Goal: Navigation & Orientation: Find specific page/section

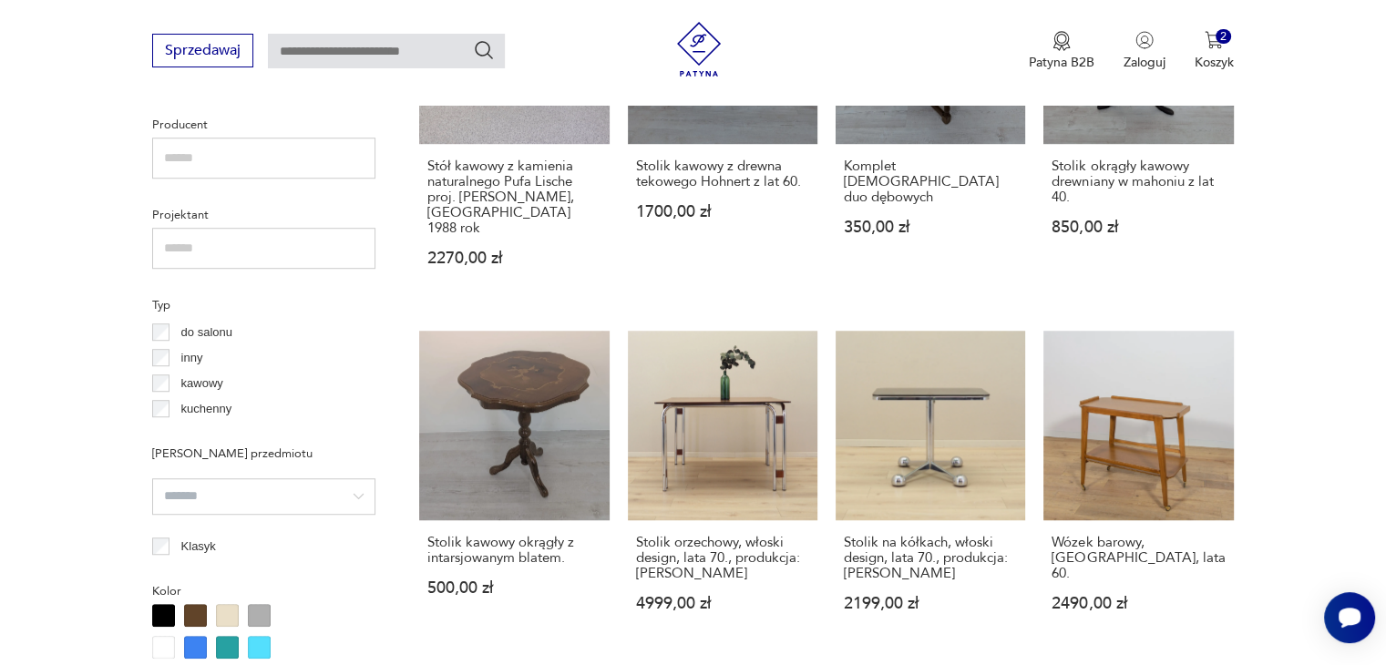
scroll to position [1211, 0]
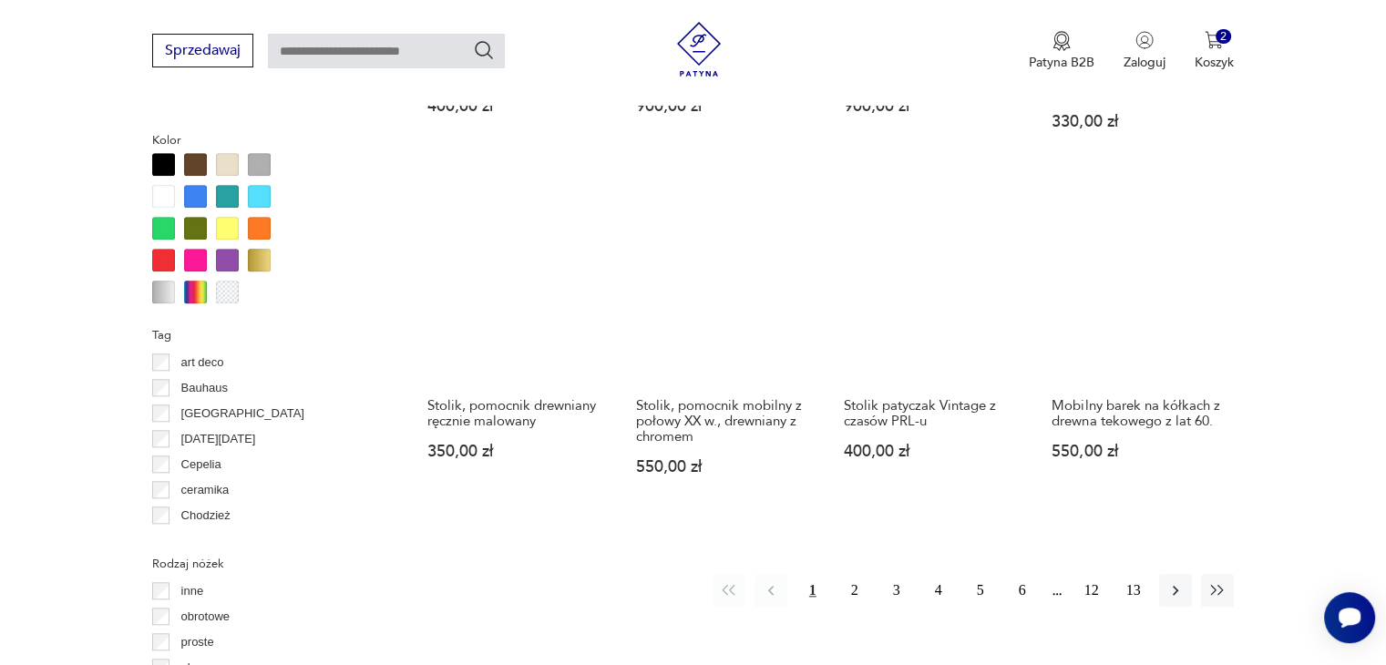
scroll to position [1668, 0]
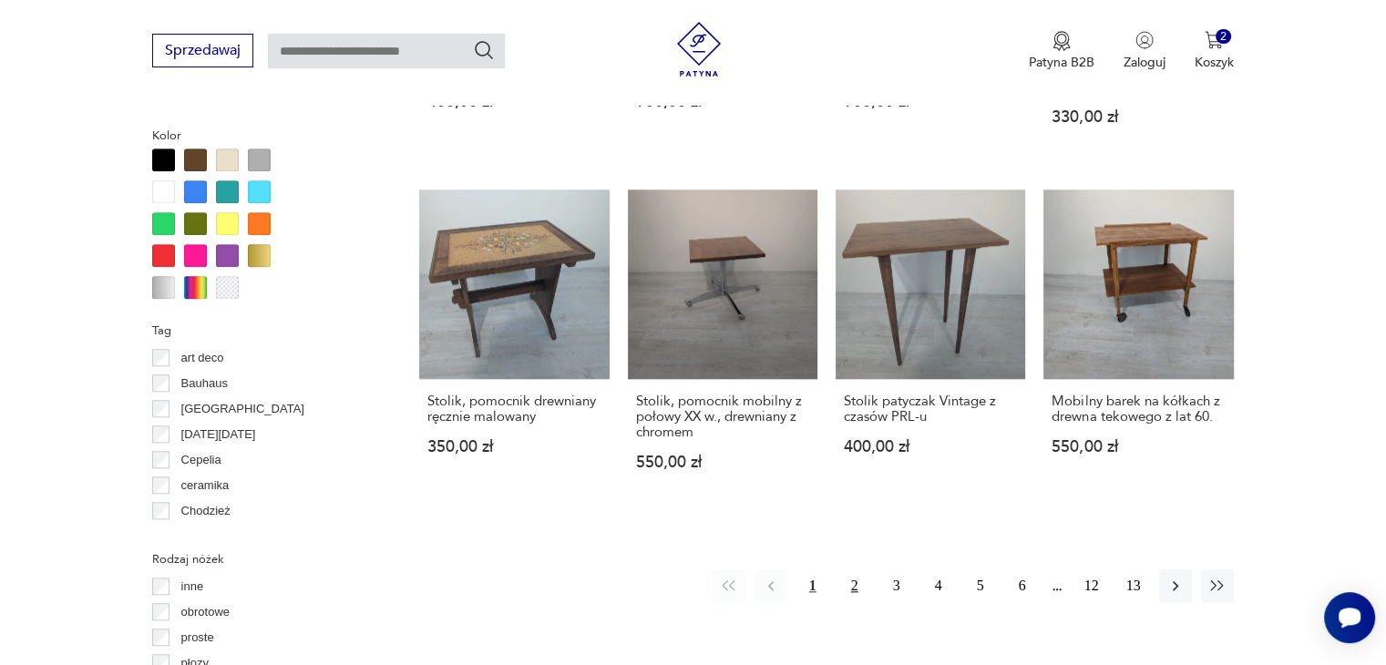
click at [849, 570] on button "2" at bounding box center [855, 586] width 33 height 33
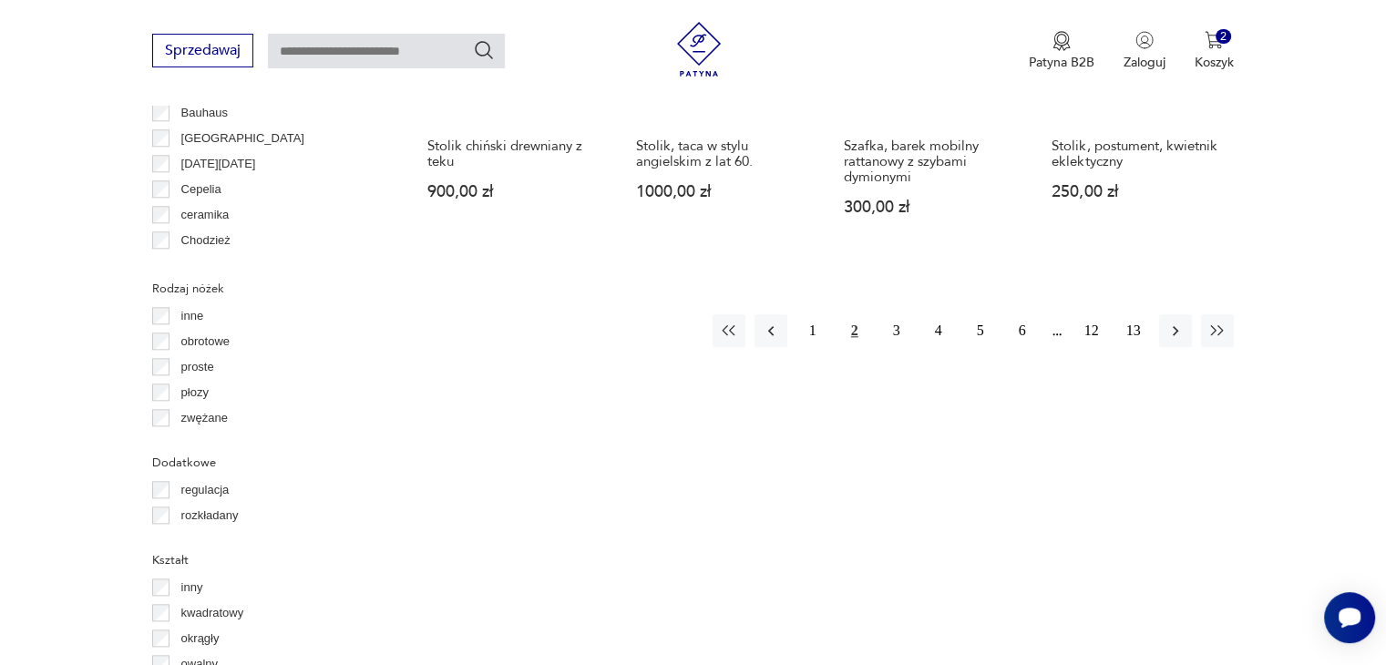
scroll to position [1941, 0]
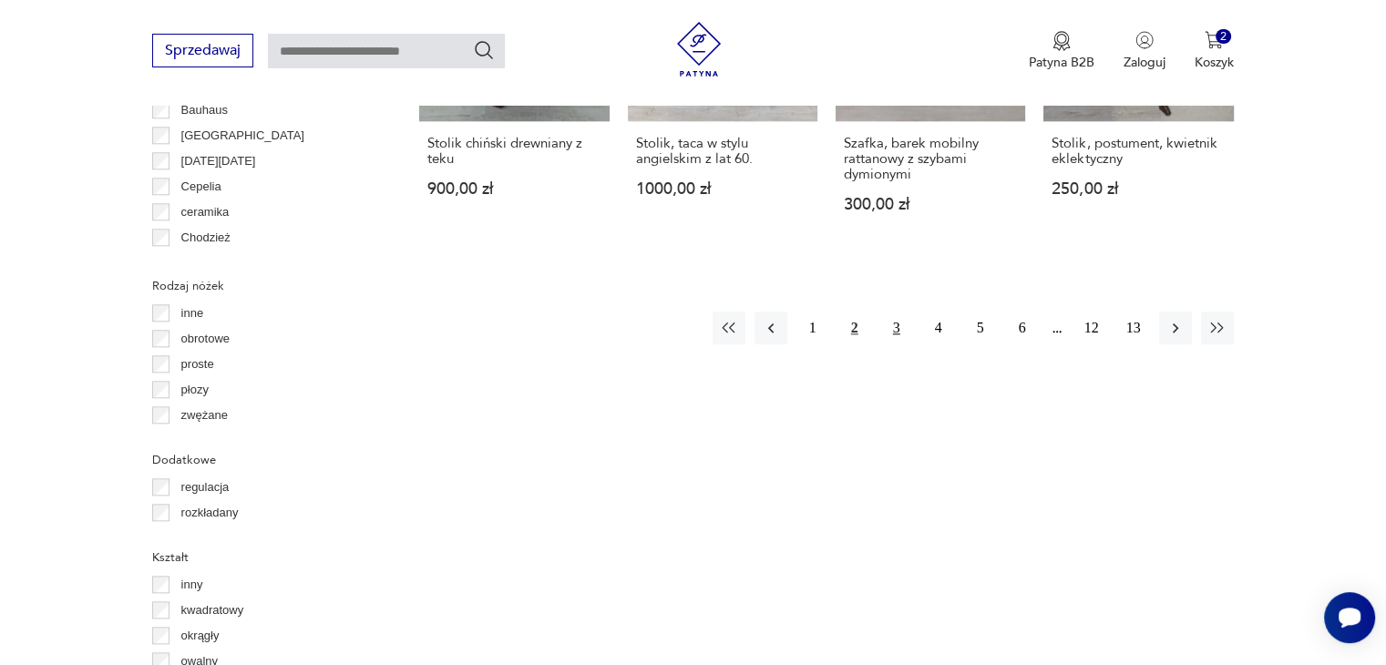
click at [896, 312] on button "3" at bounding box center [896, 328] width 33 height 33
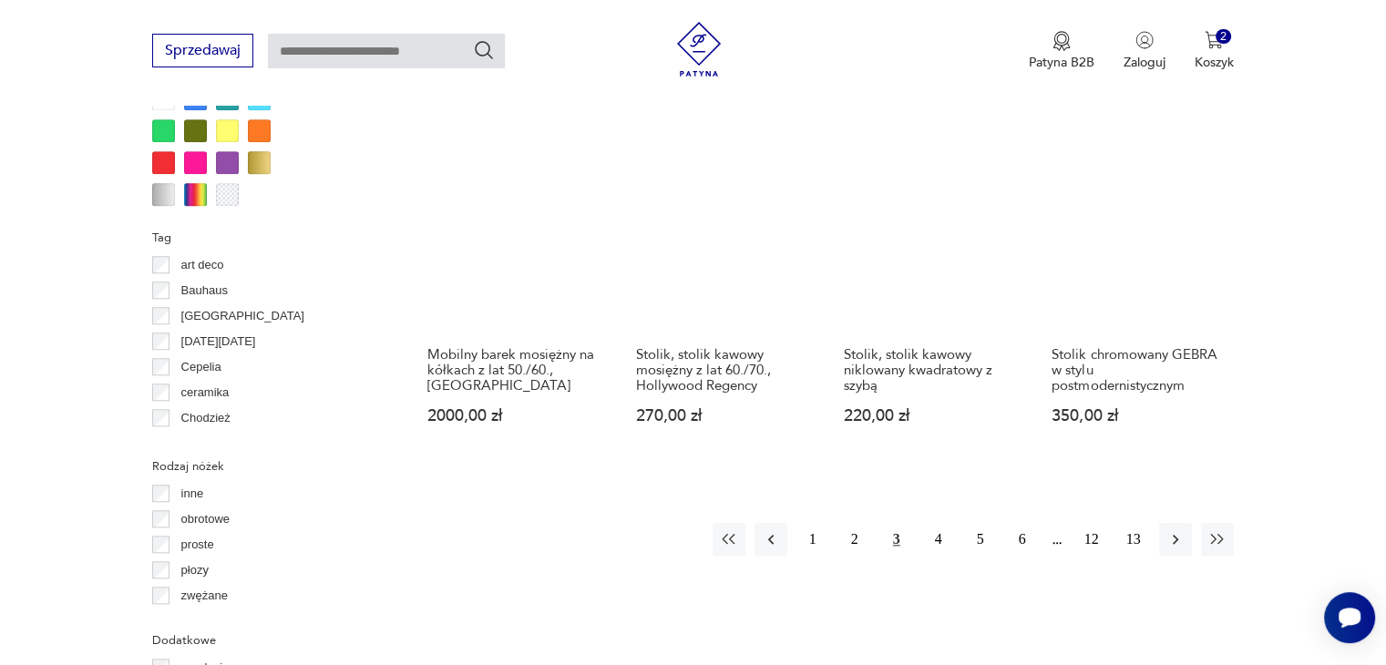
scroll to position [1759, 0]
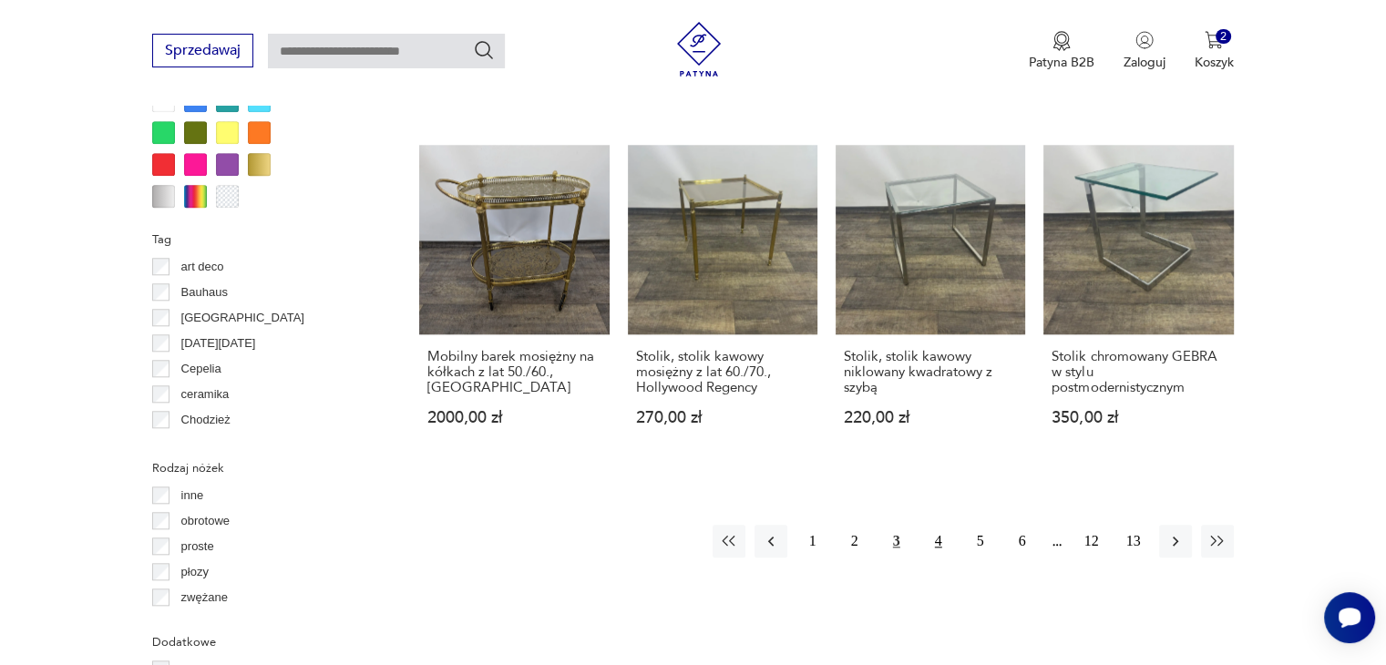
click at [939, 525] on button "4" at bounding box center [938, 541] width 33 height 33
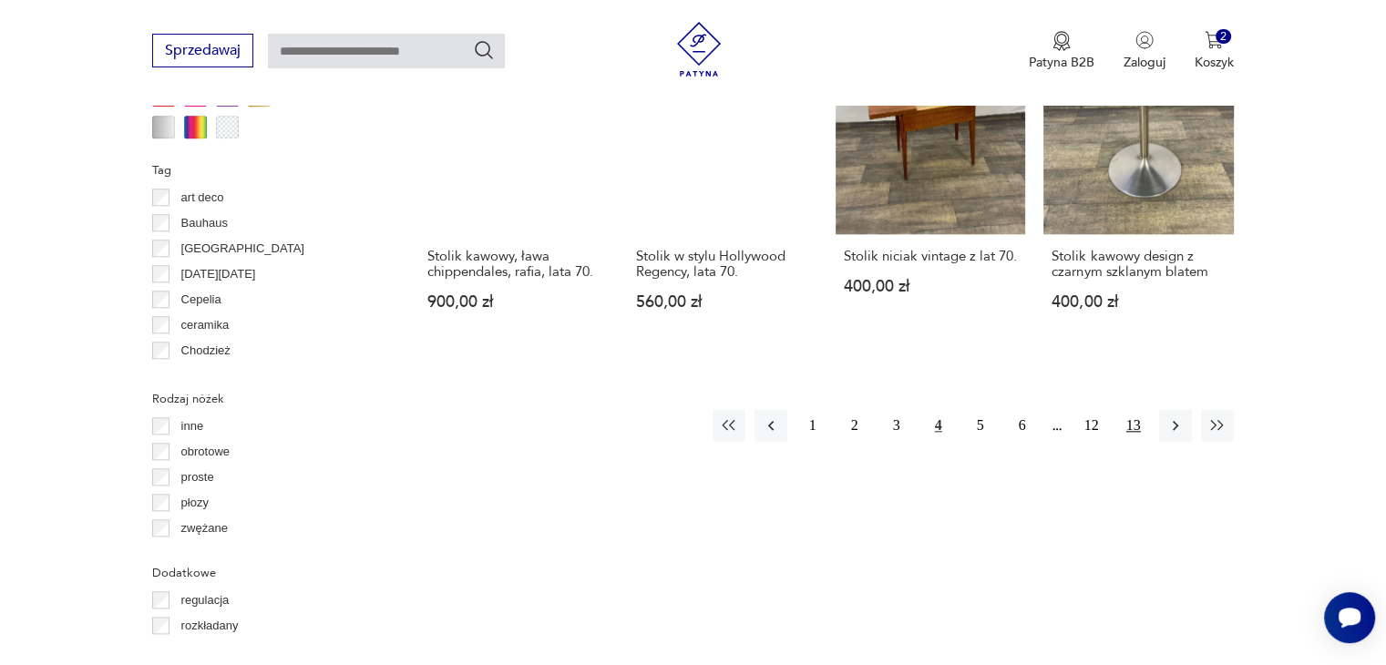
scroll to position [1850, 0]
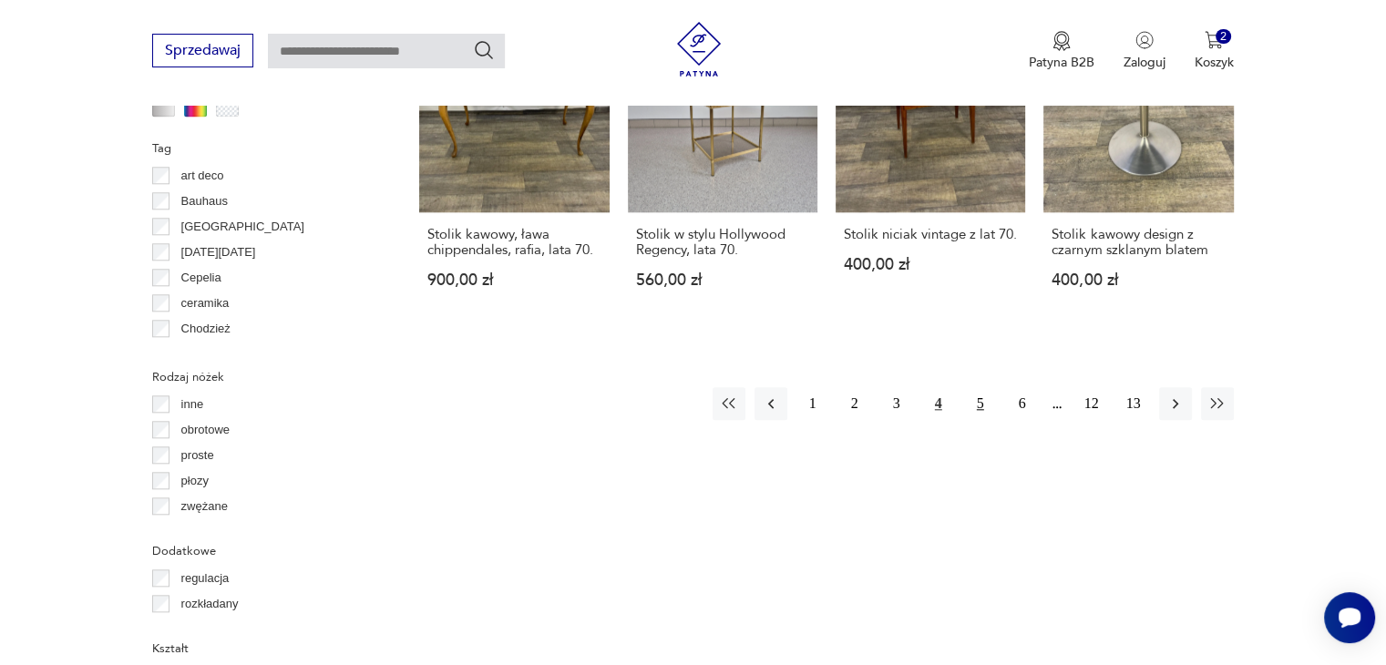
click at [981, 387] on button "5" at bounding box center [980, 403] width 33 height 33
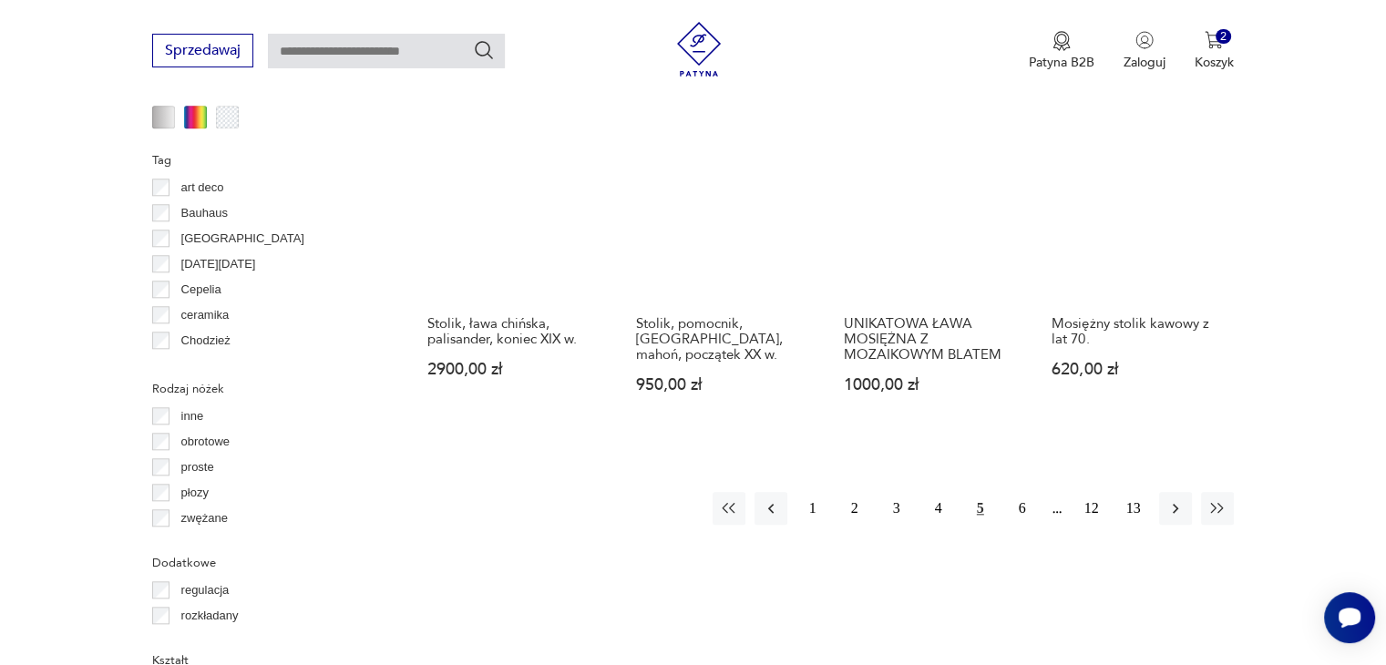
scroll to position [1850, 0]
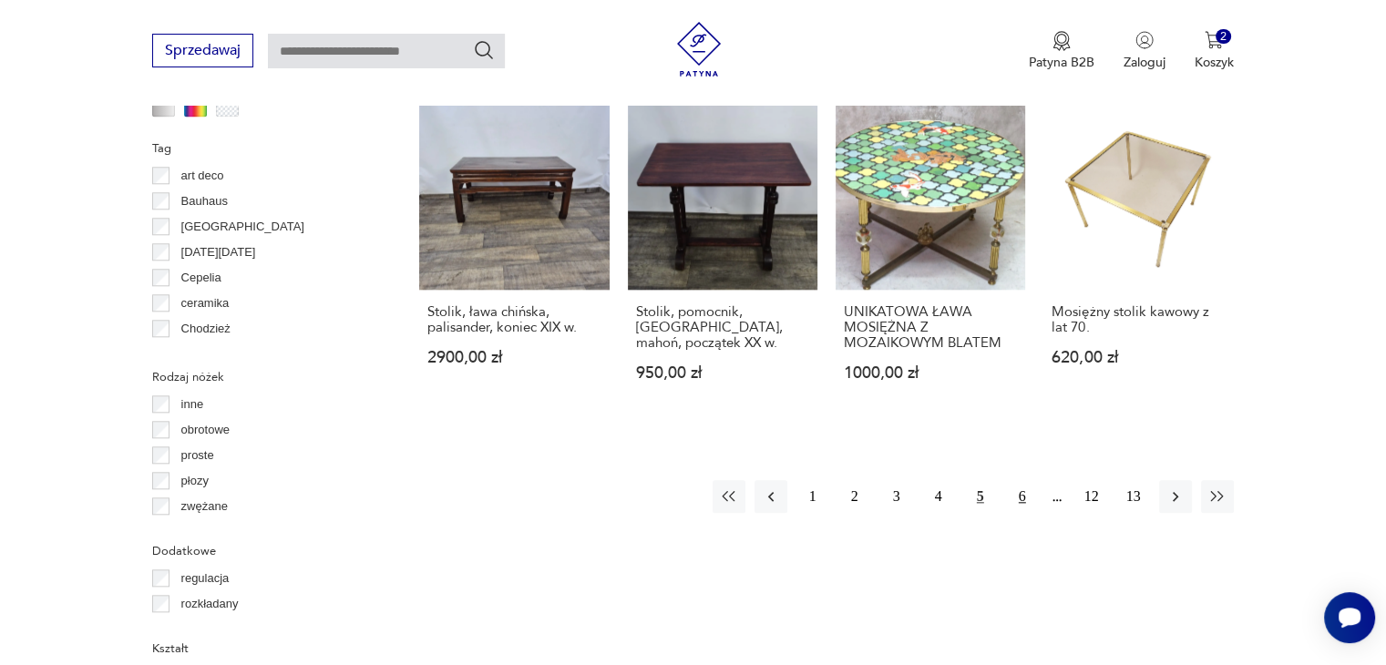
click at [1021, 480] on button "6" at bounding box center [1022, 496] width 33 height 33
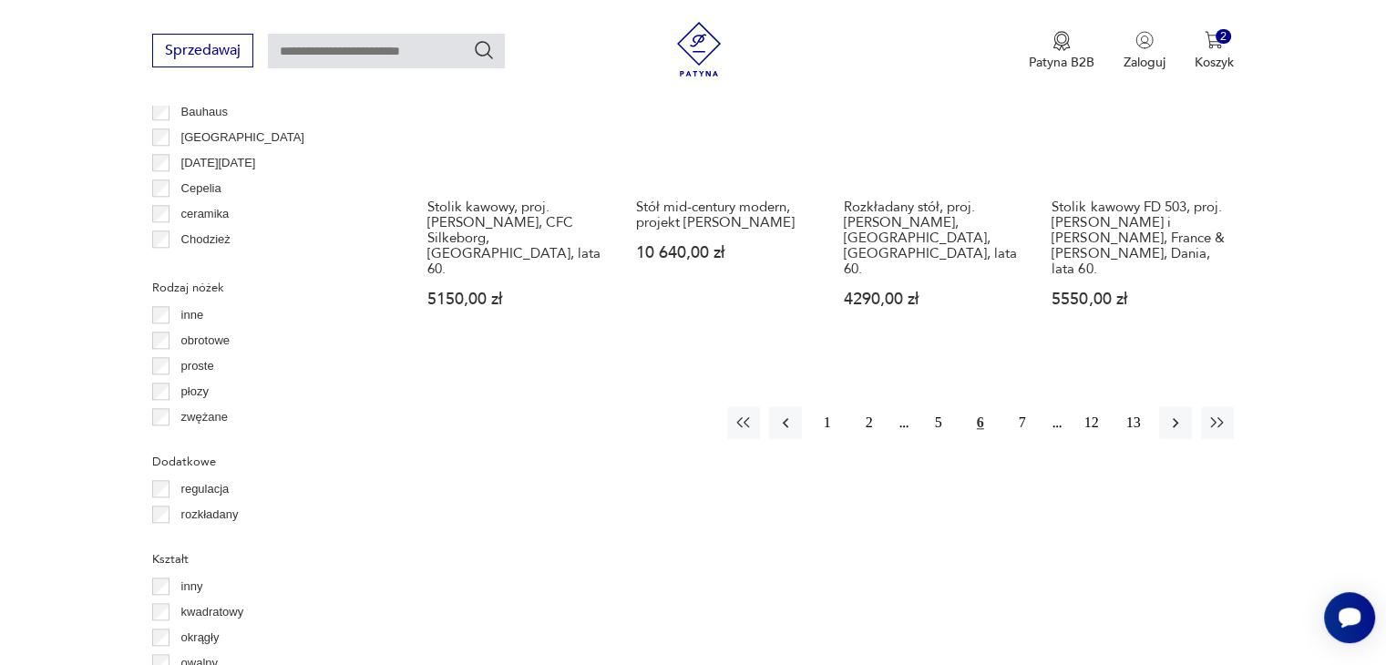
scroll to position [1941, 0]
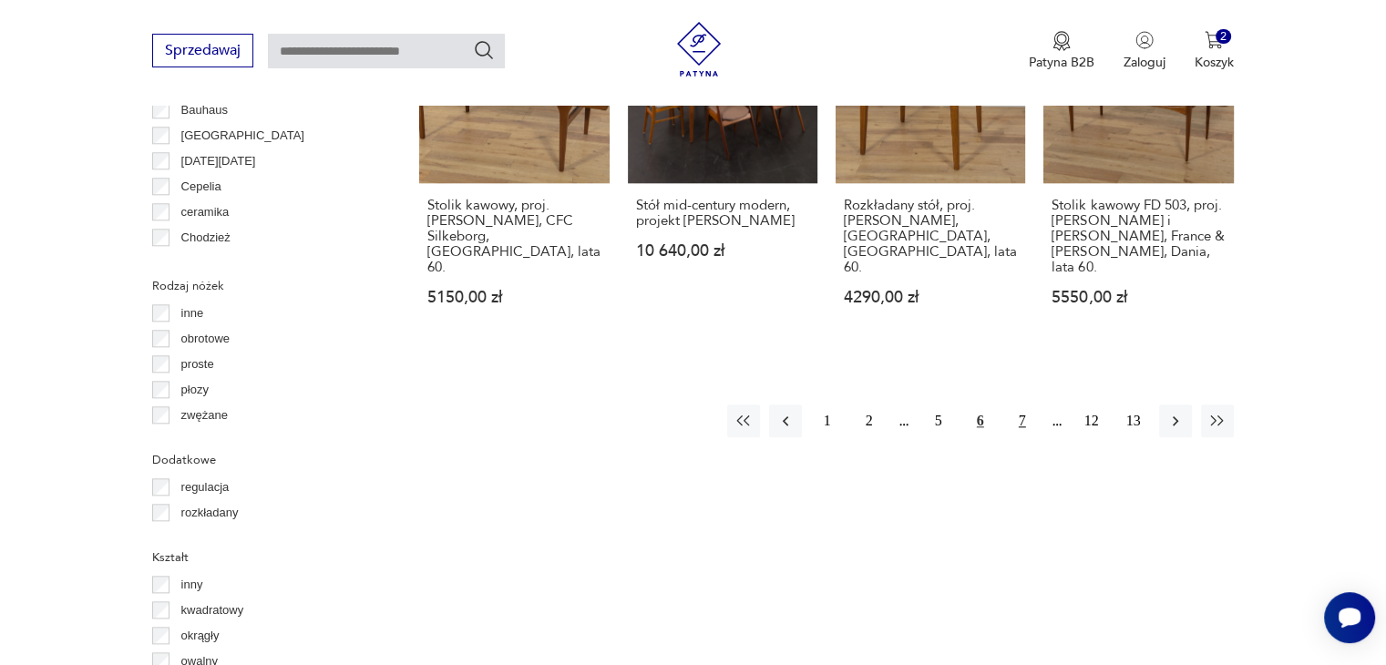
click at [1020, 405] on button "7" at bounding box center [1022, 421] width 33 height 33
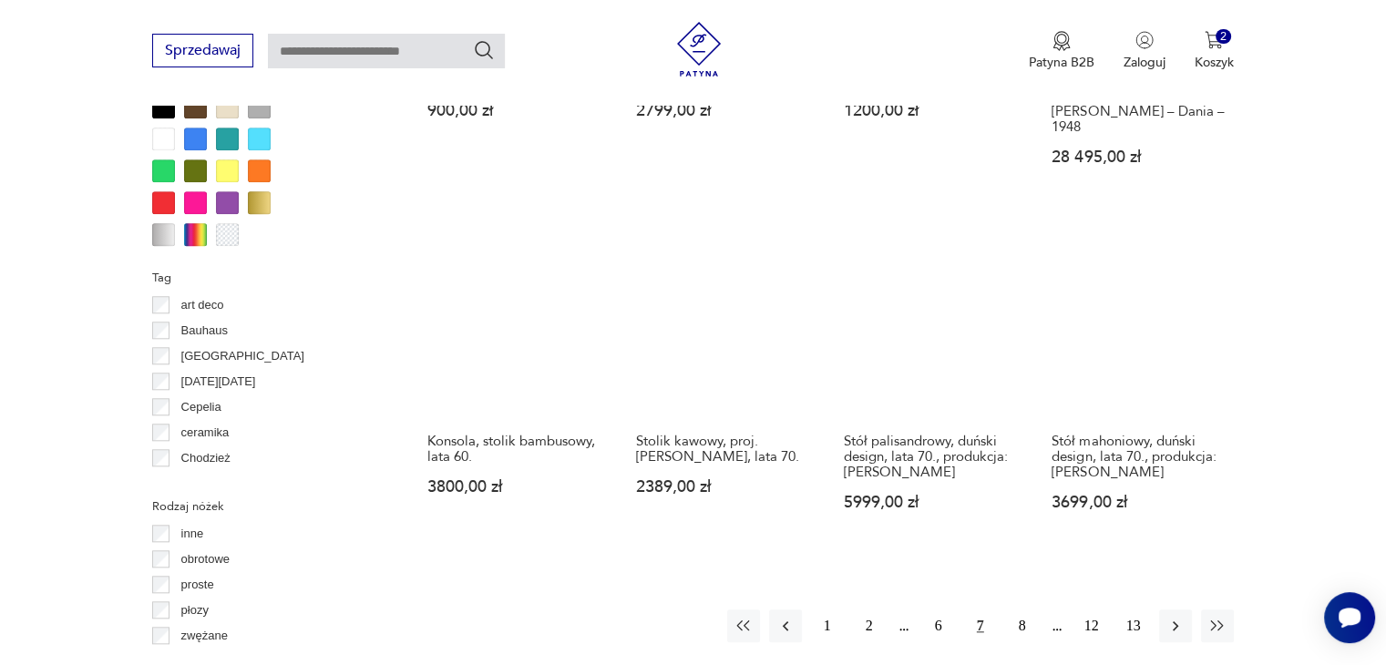
scroll to position [1850, 0]
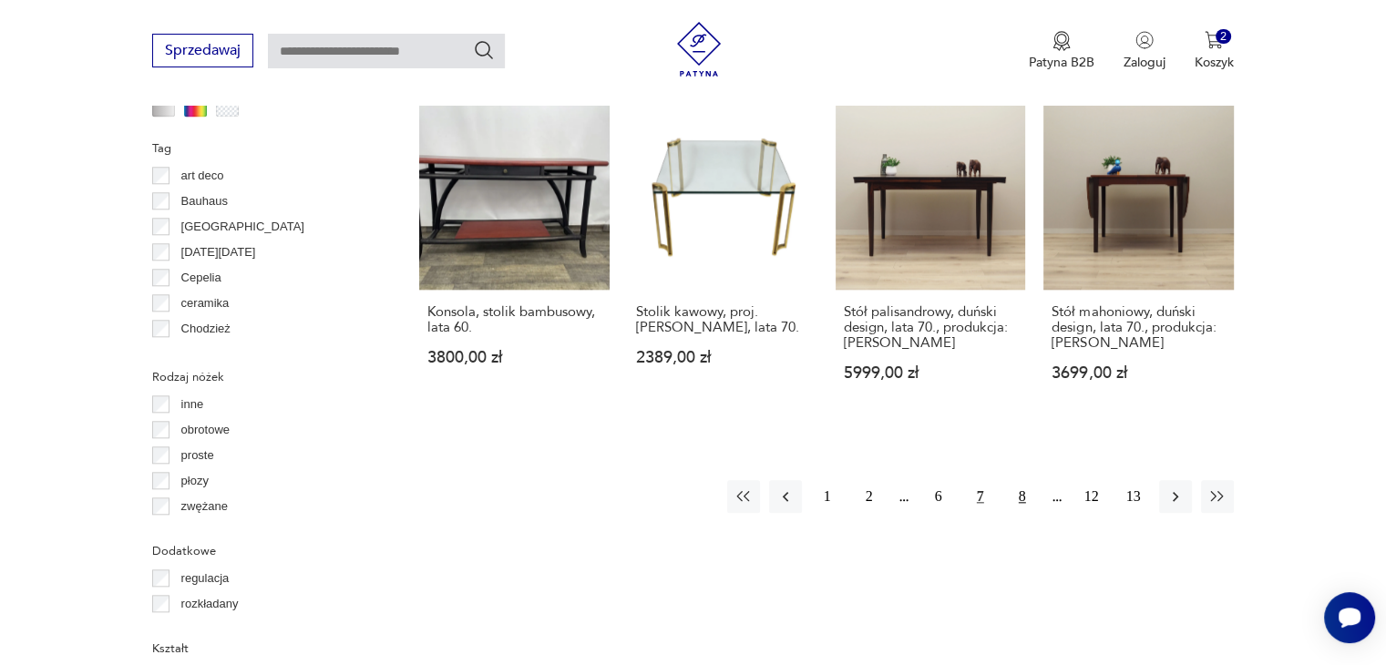
click at [1022, 480] on button "8" at bounding box center [1022, 496] width 33 height 33
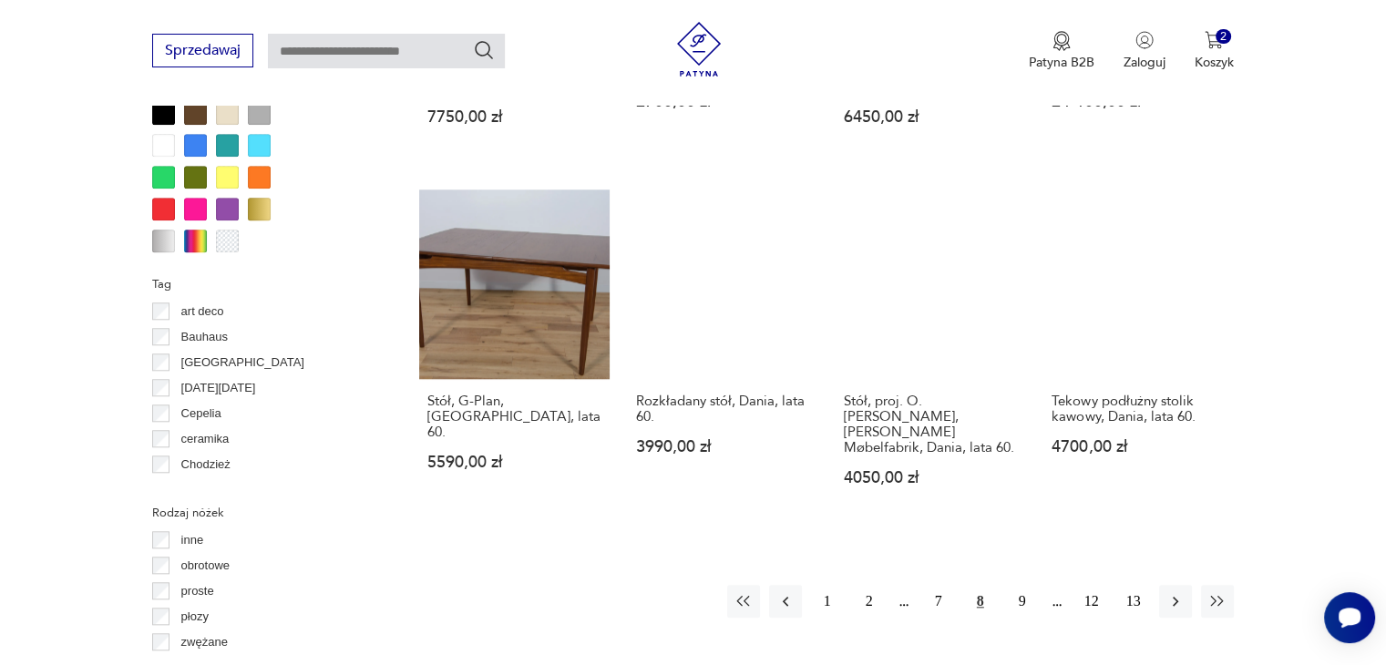
scroll to position [1759, 0]
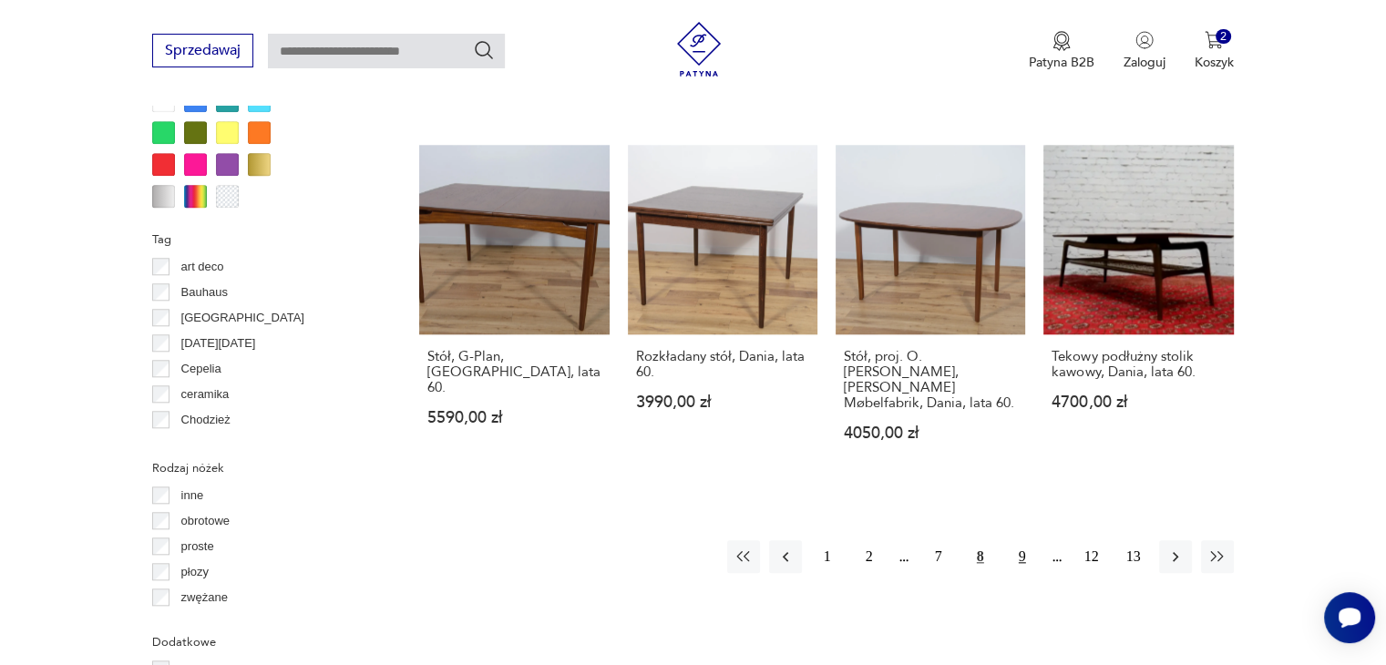
click at [1021, 543] on button "9" at bounding box center [1022, 557] width 33 height 33
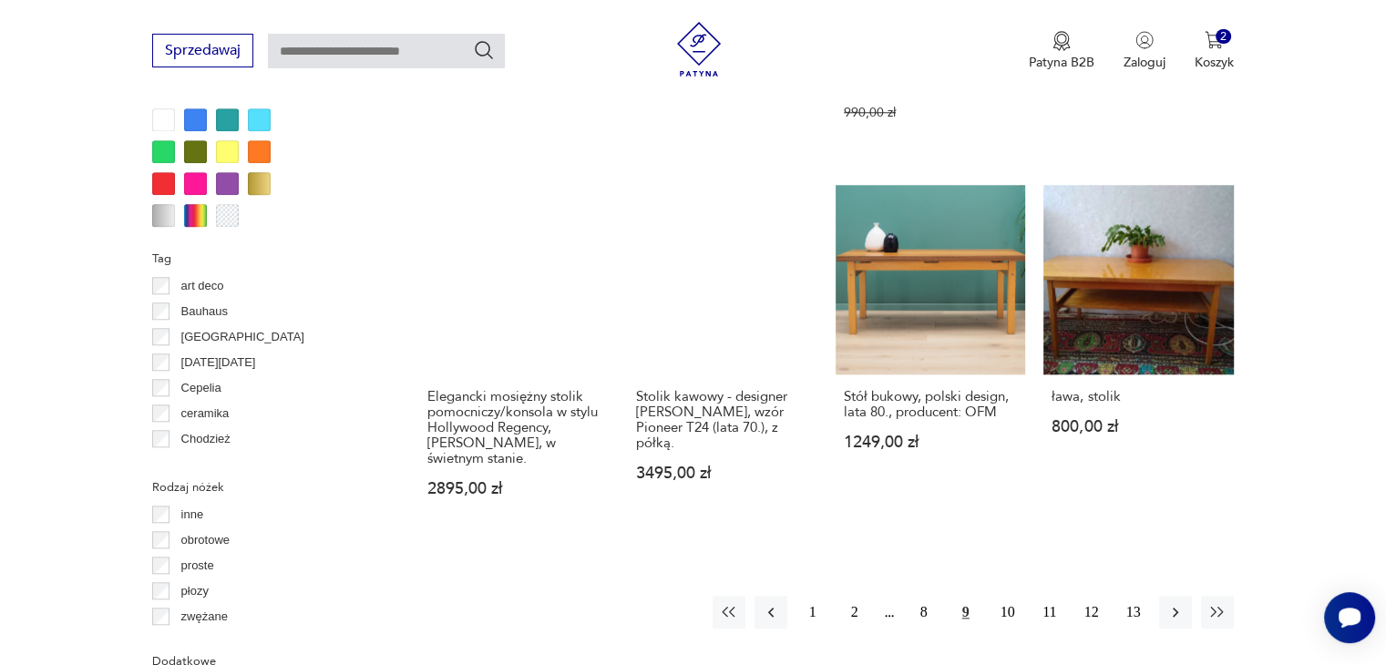
scroll to position [1759, 0]
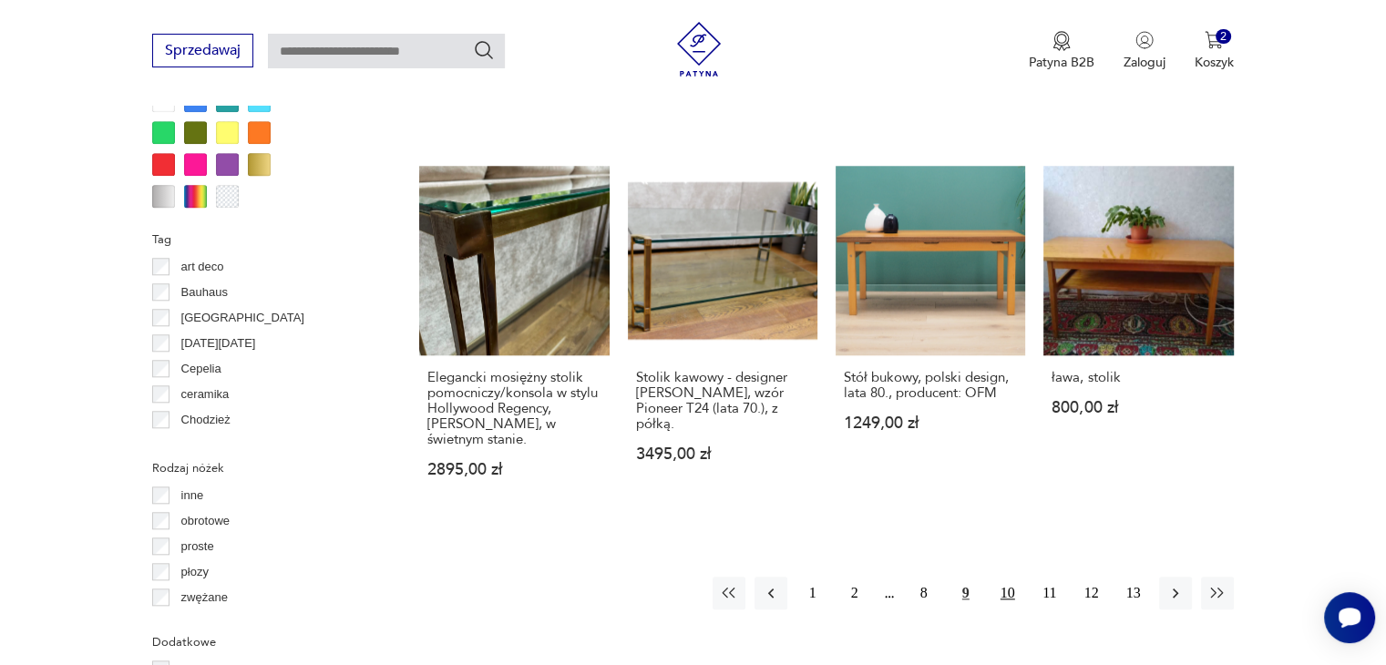
click at [1003, 577] on button "10" at bounding box center [1008, 593] width 33 height 33
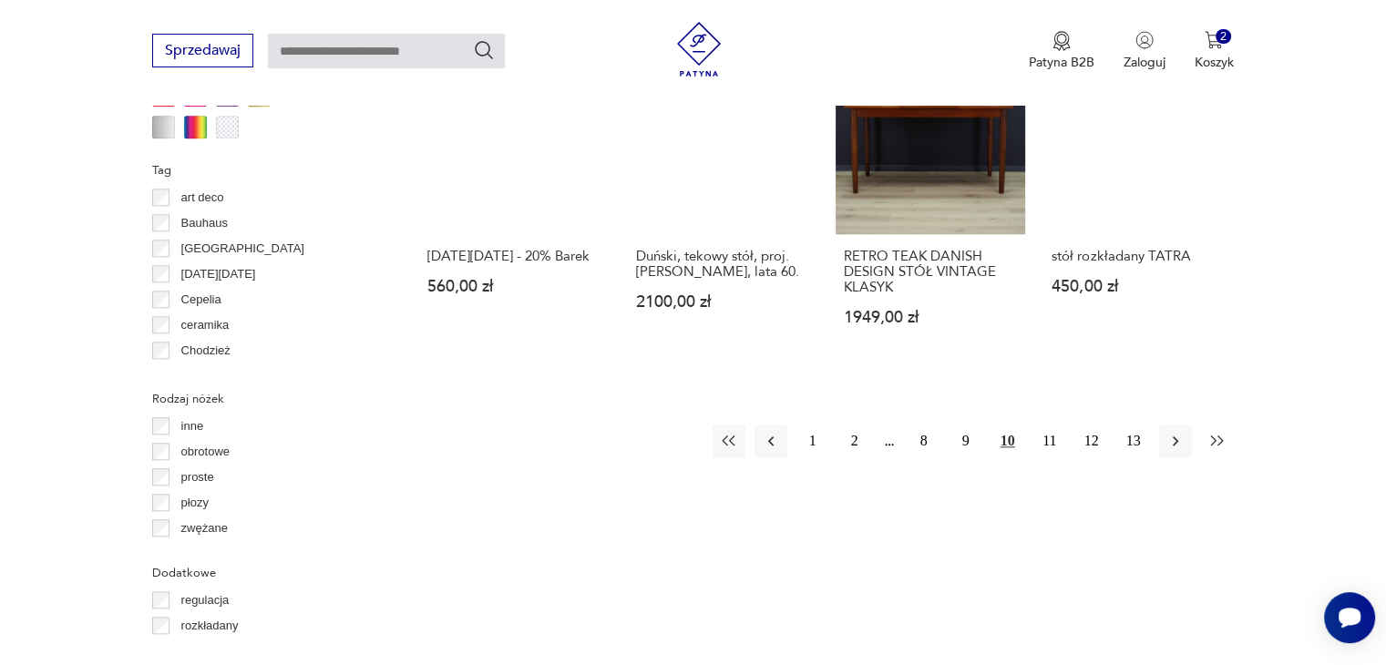
scroll to position [1850, 0]
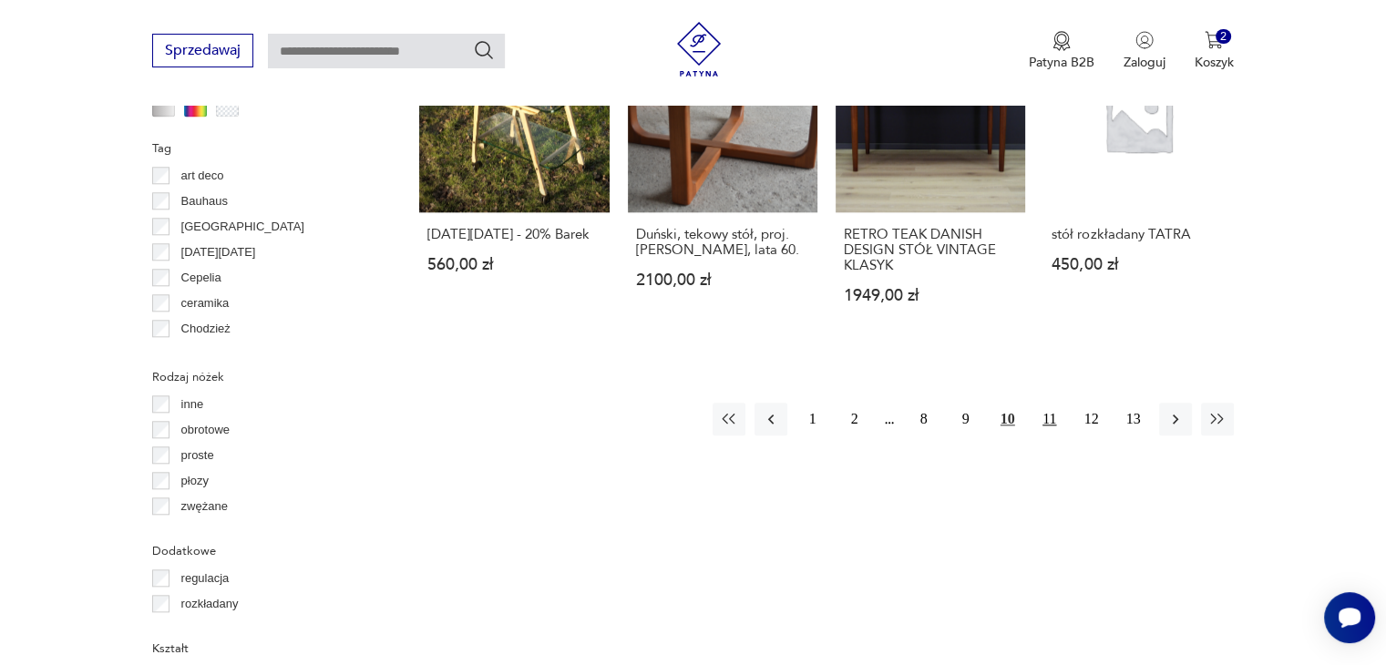
click at [1046, 403] on button "11" at bounding box center [1050, 419] width 33 height 33
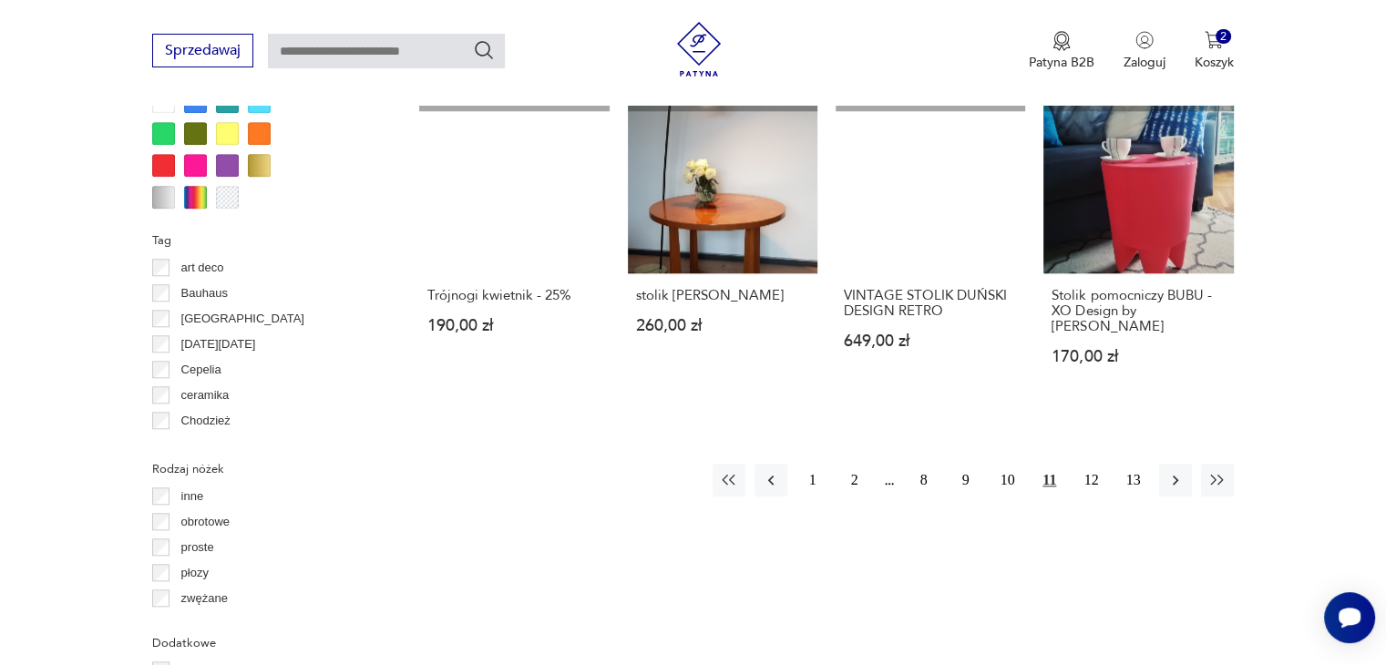
scroll to position [1759, 0]
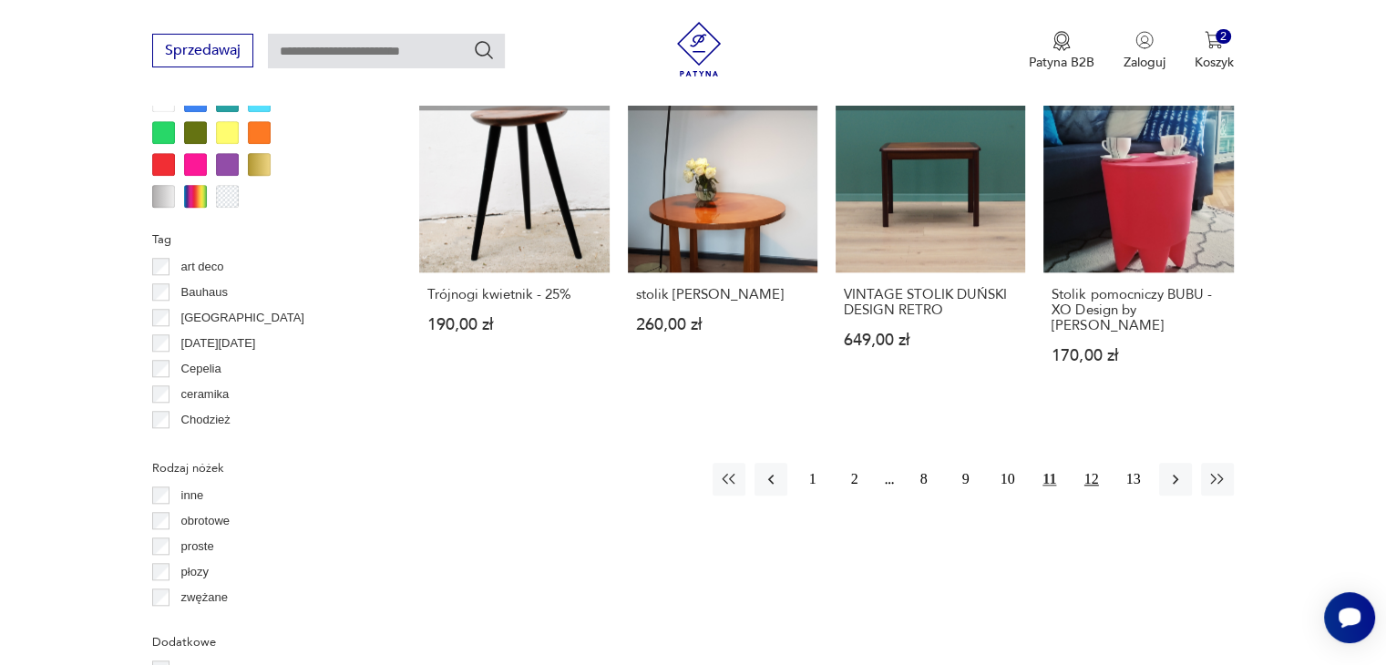
click at [1087, 478] on button "12" at bounding box center [1092, 479] width 33 height 33
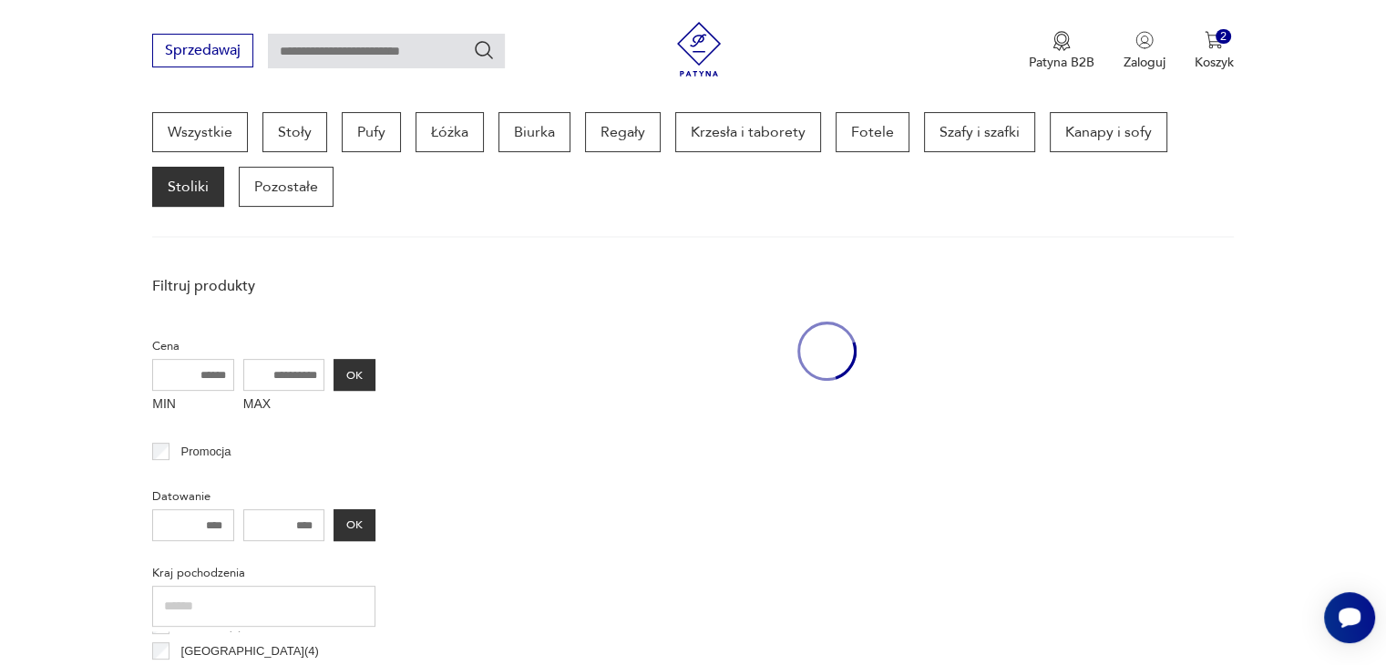
scroll to position [483, 0]
